Goal: Transaction & Acquisition: Purchase product/service

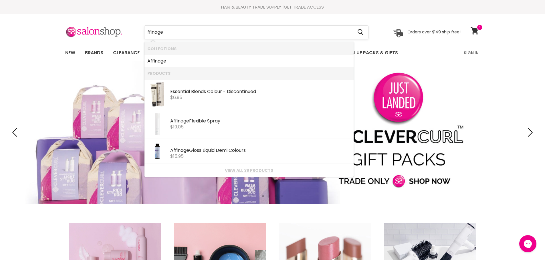
click at [147, 35] on input "ffinage" at bounding box center [248, 32] width 208 height 13
type input "Affinage"
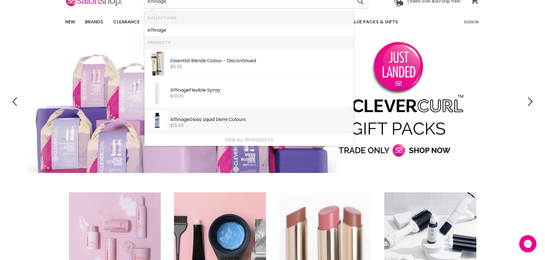
scroll to position [29, 0]
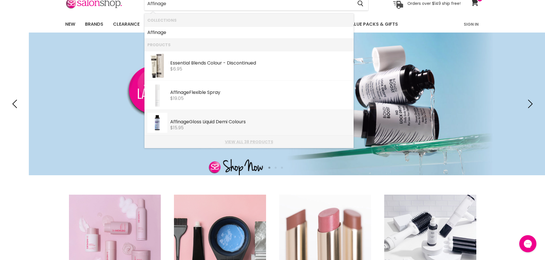
click at [250, 141] on link "View all 38 products" at bounding box center [248, 142] width 203 height 5
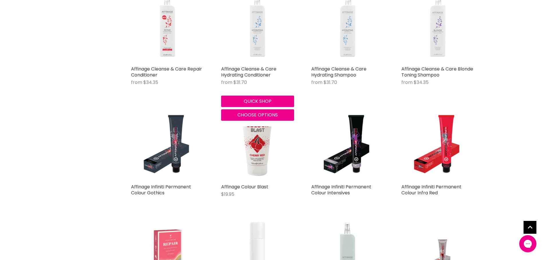
scroll to position [372, 0]
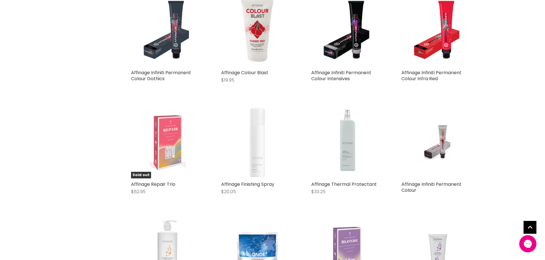
click at [435, 144] on img "Main content" at bounding box center [437, 142] width 48 height 73
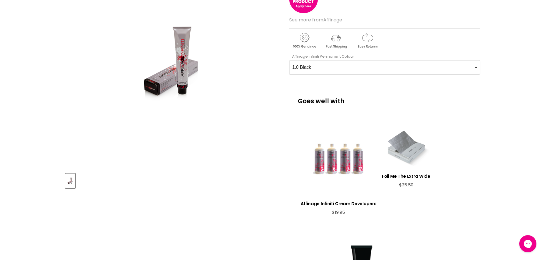
scroll to position [57, 0]
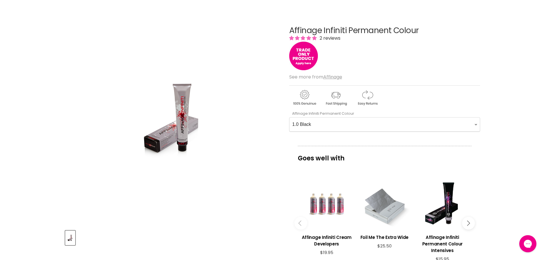
click at [328, 126] on Colour-0-0 "1.0 Black 2.0 Very Dark Brown 3.0 Dark Brown 3.66 Dark Burgundy Brown 4.0 Mediu…" at bounding box center [384, 125] width 191 height 14
click at [327, 126] on Colour-0-0 "1.0 Black 2.0 Very Dark Brown 3.0 Dark Brown 3.66 Dark Burgundy Brown 4.0 Mediu…" at bounding box center [384, 125] width 191 height 14
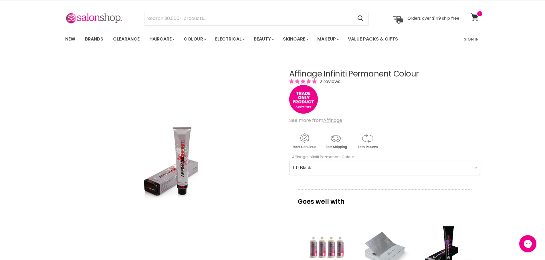
scroll to position [0, 0]
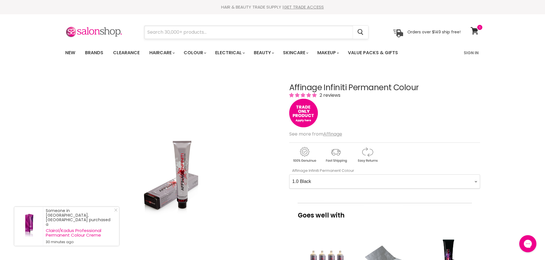
click at [164, 29] on input "Search" at bounding box center [248, 32] width 208 height 13
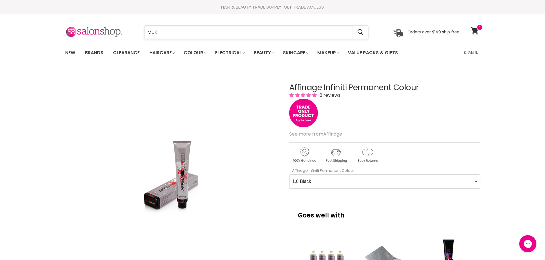
type input "MUK"
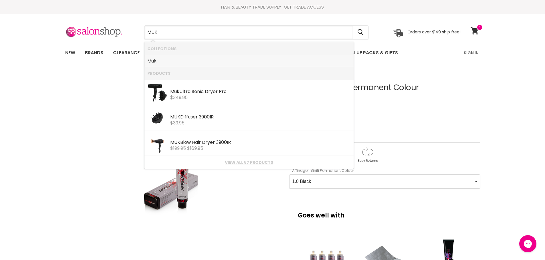
click at [154, 62] on b "Muk" at bounding box center [151, 61] width 9 height 7
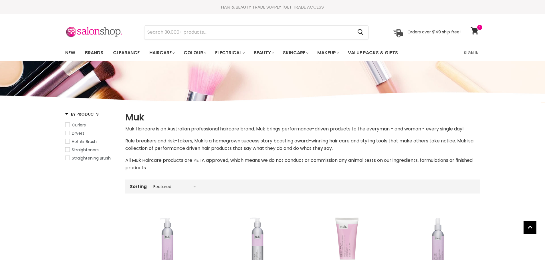
select select "manual"
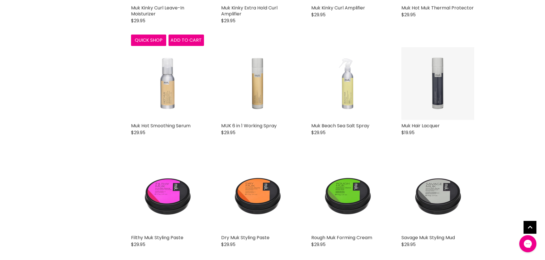
scroll to position [858, 0]
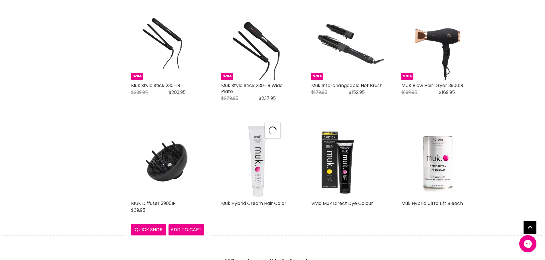
scroll to position [1401, 0]
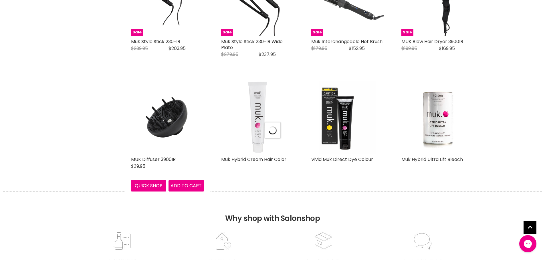
select select "manual"
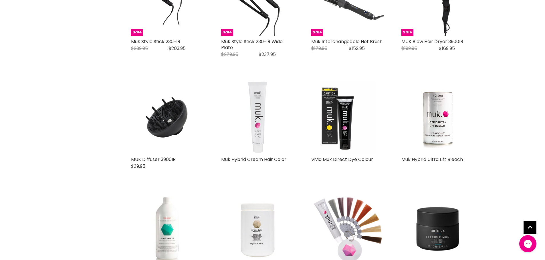
click at [253, 138] on img "Main content" at bounding box center [257, 117] width 61 height 73
